Goal: Task Accomplishment & Management: Use online tool/utility

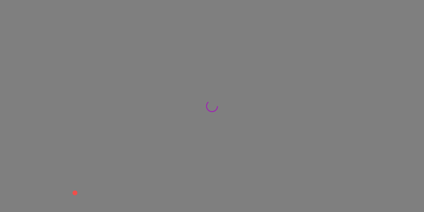
click at [50, 0] on div "Pregunta a Parrot AI Reportes Menú Configuración Personal Facturación Inventari…" at bounding box center [212, 0] width 424 height 0
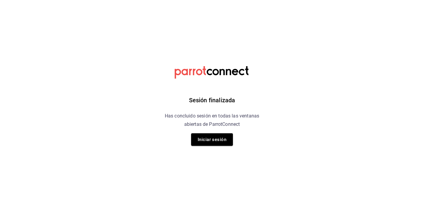
click at [231, 129] on div "Sesión finalizada Has concluido sesión en todas las ventanas abiertas de Parrot…" at bounding box center [212, 106] width 151 height 212
click at [226, 141] on button "Iniciar sesión" at bounding box center [212, 139] width 42 height 13
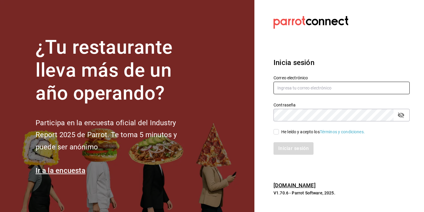
type input "marketing@quimerapl.com"
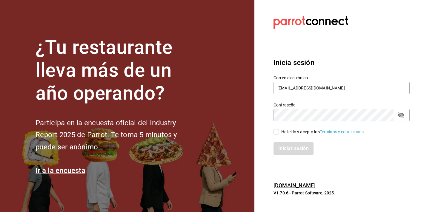
click at [279, 131] on span "He leído y acepto los Términos y condiciones." at bounding box center [322, 132] width 86 height 6
click at [279, 131] on input "He leído y acepto los Términos y condiciones." at bounding box center [275, 131] width 5 height 5
checkbox input "true"
click at [289, 156] on div "Inicia sesión Correo electrónico marketing@quimerapl.com Contraseña Contraseña …" at bounding box center [341, 106] width 136 height 112
click at [294, 151] on button "Iniciar sesión" at bounding box center [293, 148] width 41 height 13
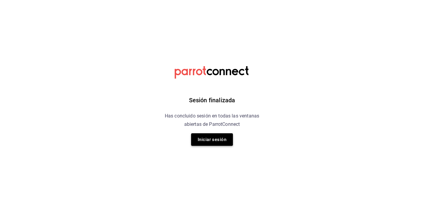
click at [217, 146] on button "Iniciar sesión" at bounding box center [212, 139] width 42 height 13
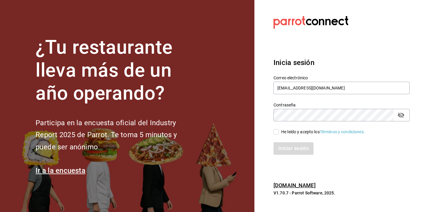
click at [280, 138] on div "Iniciar sesión" at bounding box center [337, 145] width 143 height 20
click at [279, 133] on span "He leído y acepto los Términos y condiciones." at bounding box center [322, 132] width 86 height 6
click at [279, 133] on input "He leído y acepto los Términos y condiciones." at bounding box center [275, 131] width 5 height 5
checkbox input "true"
click at [286, 149] on button "Iniciar sesión" at bounding box center [293, 148] width 41 height 13
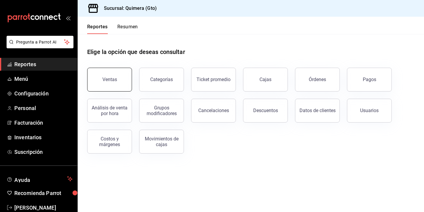
click at [107, 83] on button "Ventas" at bounding box center [109, 80] width 45 height 24
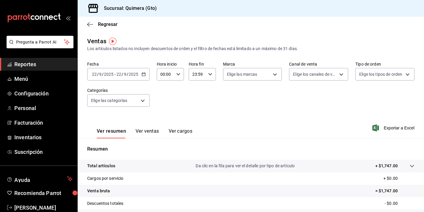
scroll to position [0, 0]
click at [120, 75] on input "22" at bounding box center [118, 74] width 5 height 5
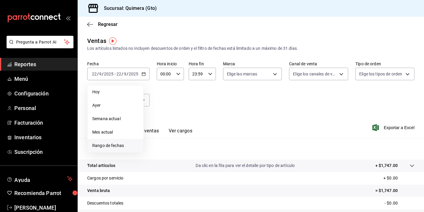
click at [121, 143] on span "Rango de fechas" at bounding box center [115, 146] width 46 height 6
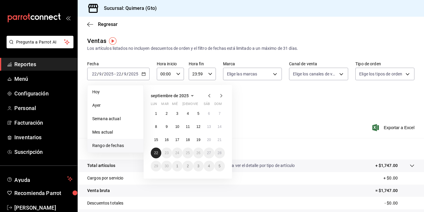
click at [153, 155] on button "22" at bounding box center [156, 153] width 10 height 11
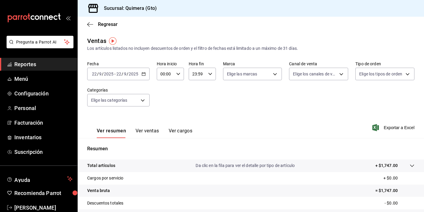
click at [135, 132] on div "Ver resumen Ver ventas Ver cargos" at bounding box center [144, 133] width 95 height 10
click at [143, 134] on button "Ver ventas" at bounding box center [147, 133] width 24 height 10
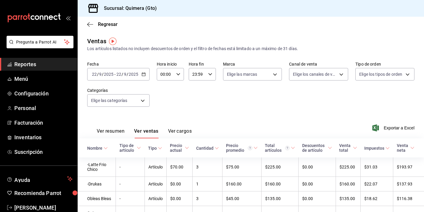
click at [102, 127] on div "Ver resumen Ver ventas Ver cargos" at bounding box center [139, 129] width 104 height 17
click at [102, 134] on button "Ver resumen" at bounding box center [111, 133] width 28 height 10
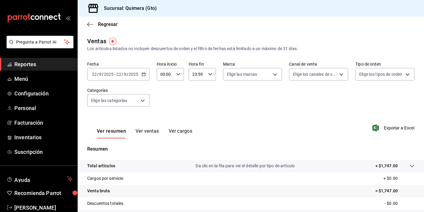
click at [149, 75] on div "Fecha 2025-09-22 22 / 9 / 2025 - 2025-09-22 22 / 9 / 2025 Hora inicio 00:00 Hor…" at bounding box center [250, 87] width 327 height 52
click at [144, 80] on div "2025-09-22 22 / 9 / 2025 - 2025-09-22 22 / 9 / 2025" at bounding box center [118, 74] width 62 height 13
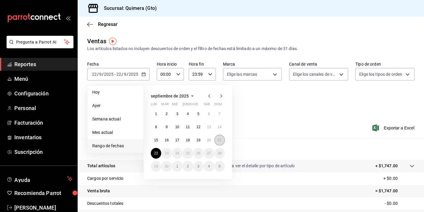
click at [218, 142] on button "21" at bounding box center [219, 140] width 10 height 11
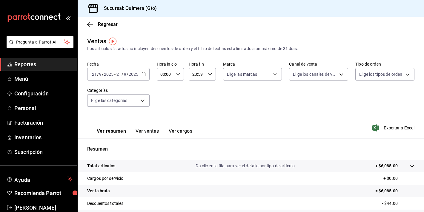
scroll to position [74, 0]
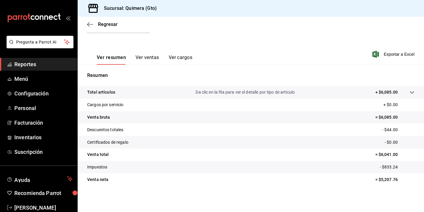
click at [149, 63] on button "Ver ventas" at bounding box center [147, 60] width 24 height 10
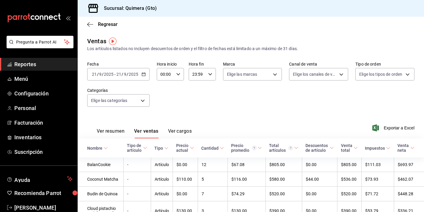
click at [119, 128] on div "Ver resumen Ver ventas Ver cargos" at bounding box center [139, 129] width 104 height 17
drag, startPoint x: 152, startPoint y: 60, endPoint x: 147, endPoint y: 66, distance: 8.3
click at [143, 72] on div "2025-09-21 21 / 9 / 2025 - 2025-09-21 21 / 9 / 2025" at bounding box center [118, 74] width 62 height 13
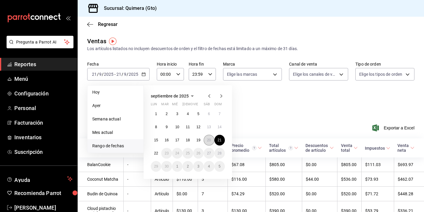
click at [208, 140] on abbr "20" at bounding box center [209, 140] width 4 height 4
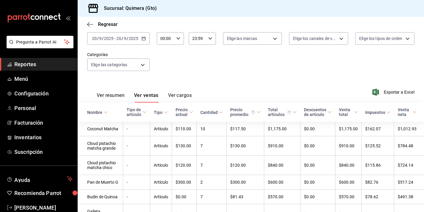
click at [110, 104] on th "Nombre" at bounding box center [100, 112] width 45 height 19
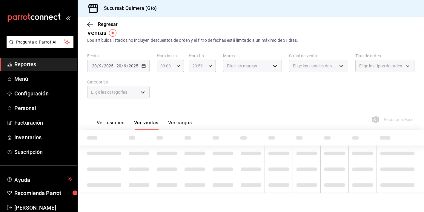
click at [112, 99] on div "Fecha 2025-09-20 20 / 9 / 2025 - 2025-09-20 20 / 9 / 2025 Hora inicio 00:00 Hor…" at bounding box center [250, 79] width 327 height 52
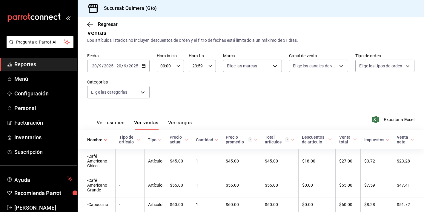
scroll to position [36, 0]
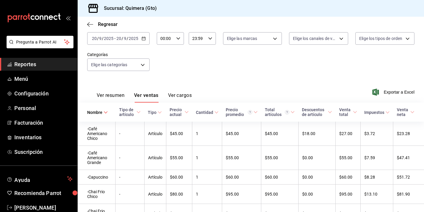
click at [118, 92] on div "Ver resumen Ver ventas Ver cargos" at bounding box center [139, 93] width 104 height 17
click at [117, 97] on button "Ver resumen" at bounding box center [111, 97] width 28 height 10
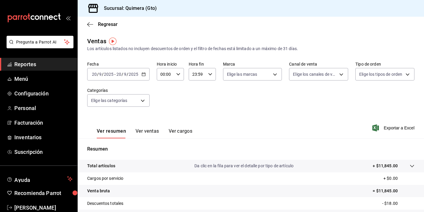
click at [142, 77] on div "2025-09-20 20 / 9 / 2025 - 2025-09-20 20 / 9 / 2025" at bounding box center [118, 74] width 62 height 13
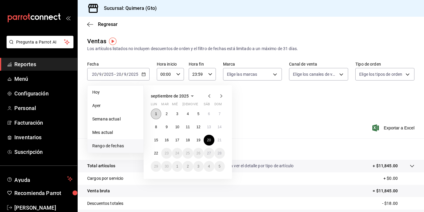
click at [155, 117] on button "1" at bounding box center [156, 114] width 10 height 11
click at [220, 141] on abbr "21" at bounding box center [219, 140] width 4 height 4
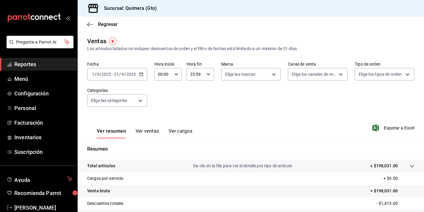
scroll to position [74, 0]
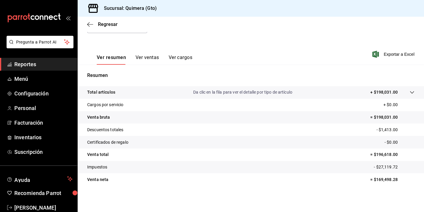
click at [174, 78] on p "Resumen" at bounding box center [250, 75] width 327 height 7
click at [155, 67] on div "Resumen Total artículos Da clic en la fila para ver el detalle por tipo de artí…" at bounding box center [251, 129] width 346 height 128
click at [152, 55] on button "Ver ventas" at bounding box center [147, 60] width 24 height 10
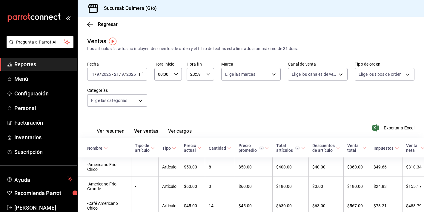
click at [396, 81] on div "Fecha 2025-09-01 1 / 9 / 2025 - 2025-09-21 21 / 9 / 2025 Hora inicio 00:00 Hora…" at bounding box center [250, 87] width 327 height 52
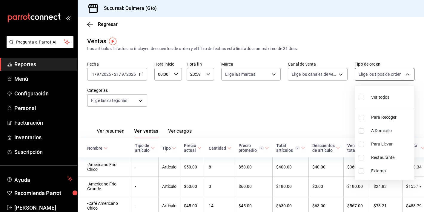
click at [396, 78] on body "Pregunta a Parrot AI Reportes Menú Configuración Personal Facturación Inventari…" at bounding box center [212, 106] width 424 height 212
click at [396, 78] on div at bounding box center [212, 106] width 424 height 212
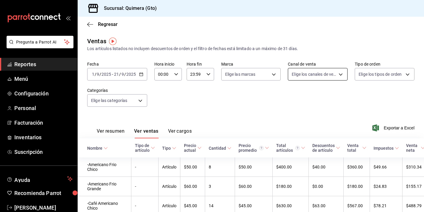
click at [343, 68] on body "Pregunta a Parrot AI Reportes Menú Configuración Personal Facturación Inventari…" at bounding box center [212, 106] width 424 height 212
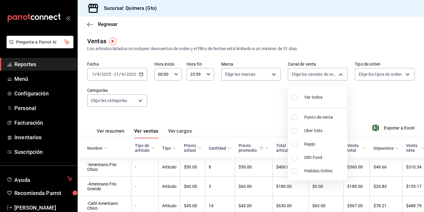
click at [341, 71] on div at bounding box center [212, 106] width 424 height 212
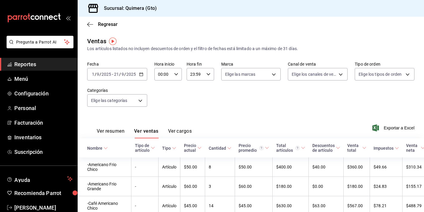
click at [202, 124] on div "Ver resumen Ver ventas Ver cargos Exportar a Excel" at bounding box center [251, 126] width 346 height 24
click at [18, 14] on icon "mailbox folders" at bounding box center [34, 17] width 54 height 9
